Goal: Transaction & Acquisition: Purchase product/service

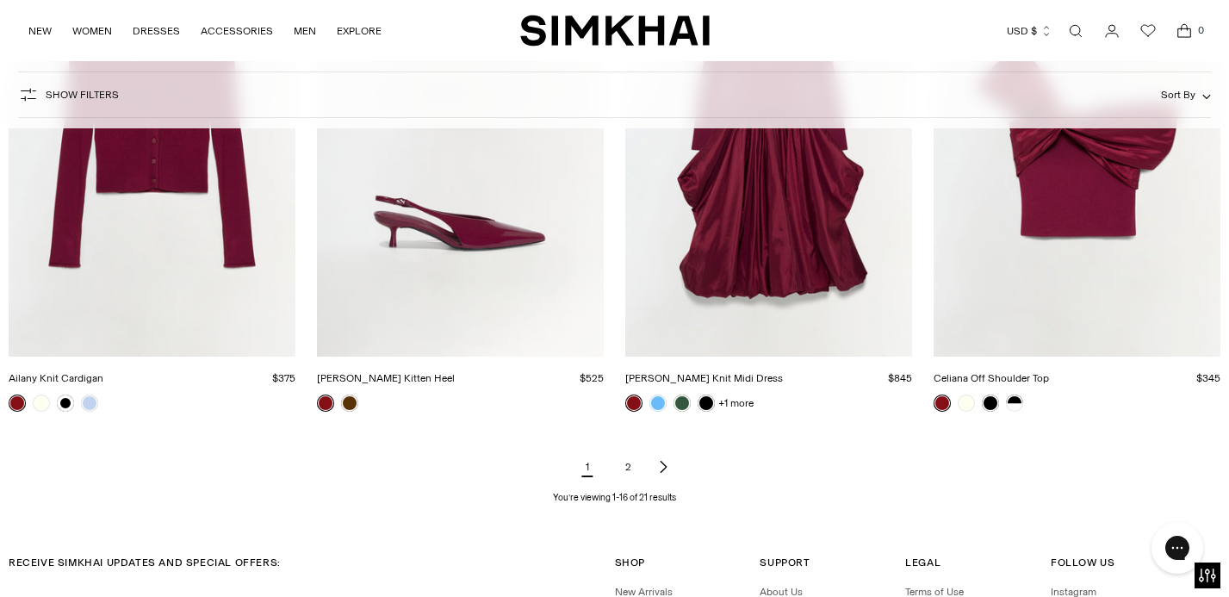
scroll to position [1956, 0]
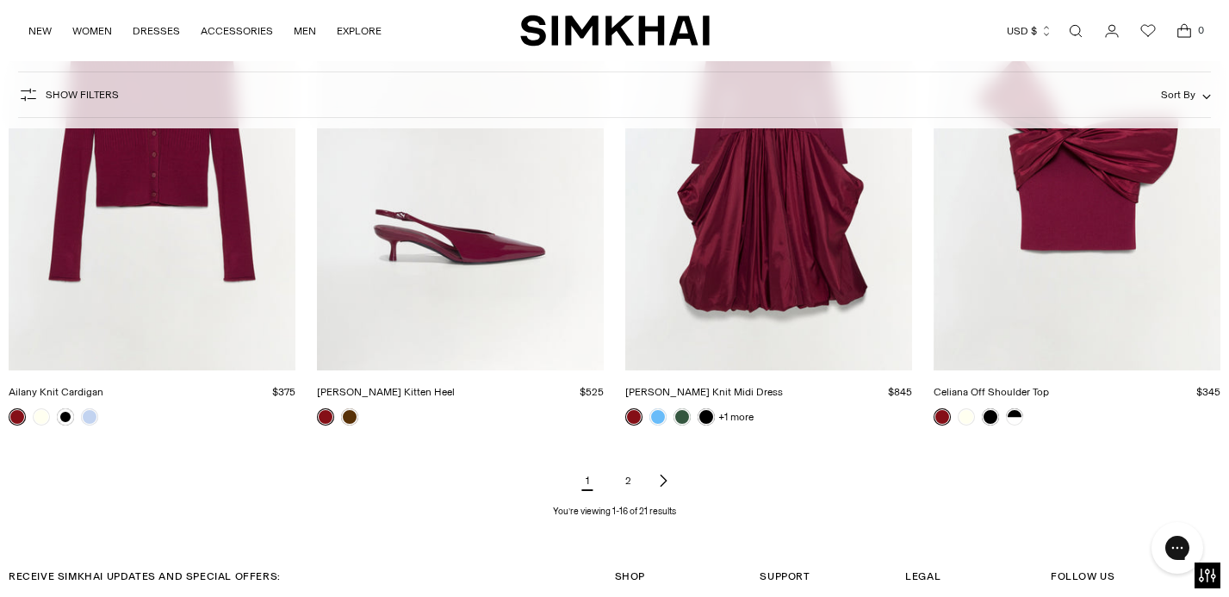
click at [0, 0] on img "Ailany Knit Cardigan" at bounding box center [0, 0] width 0 height 0
